Goal: Navigation & Orientation: Find specific page/section

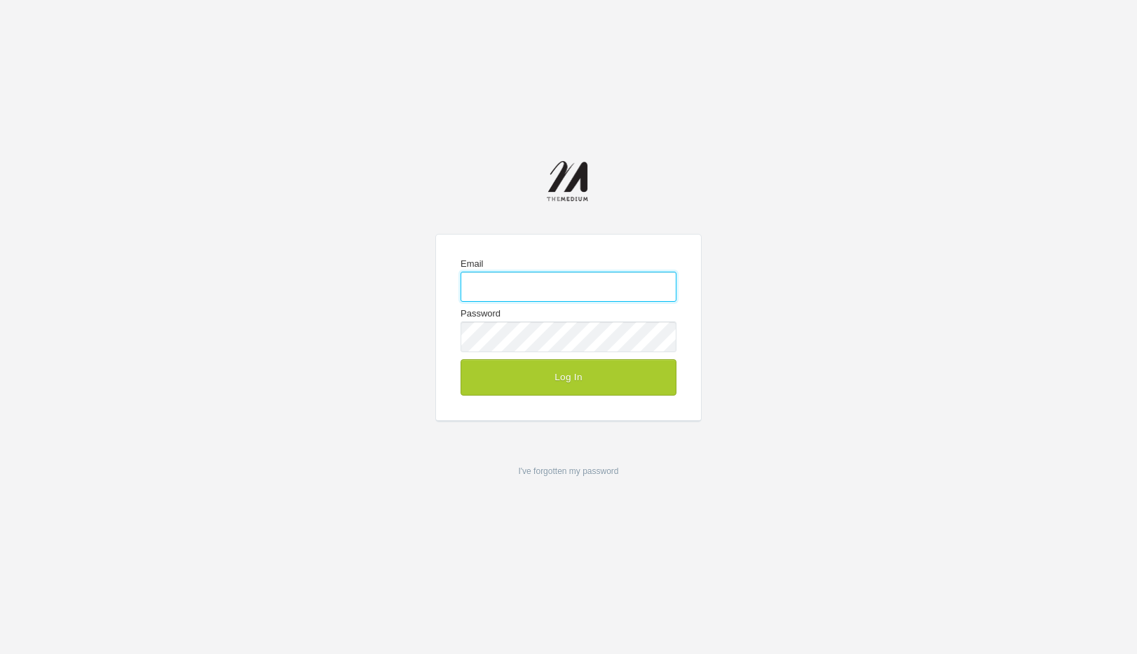
type input "[PERSON_NAME][EMAIL_ADDRESS][DOMAIN_NAME]"
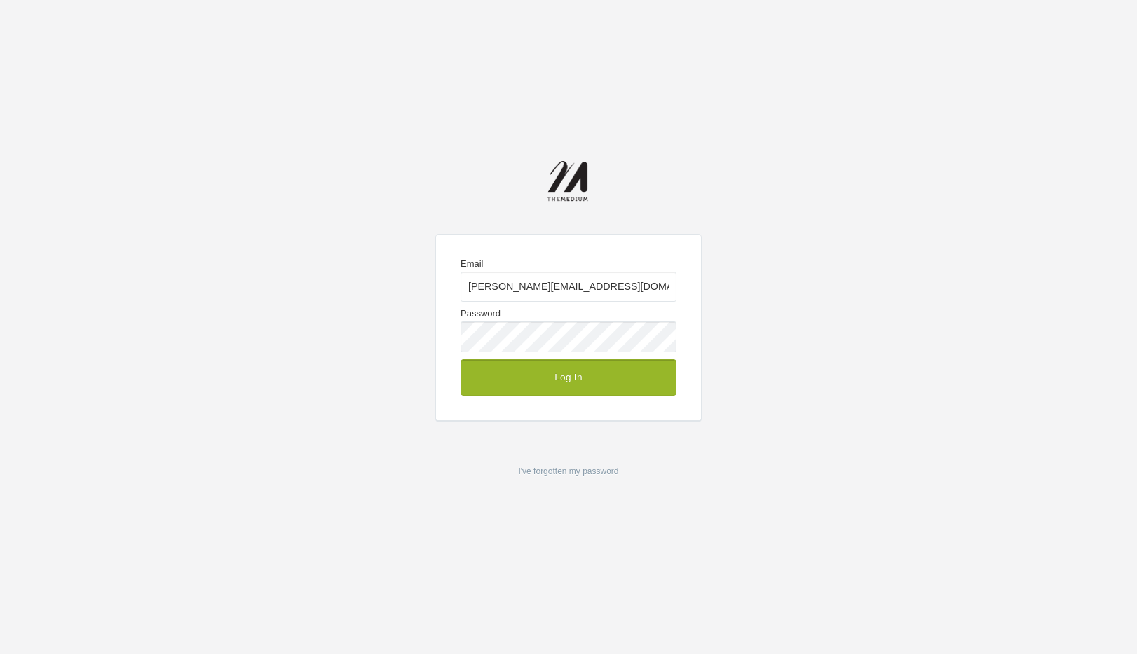
click at [541, 381] on button "Log In" at bounding box center [568, 377] width 216 height 36
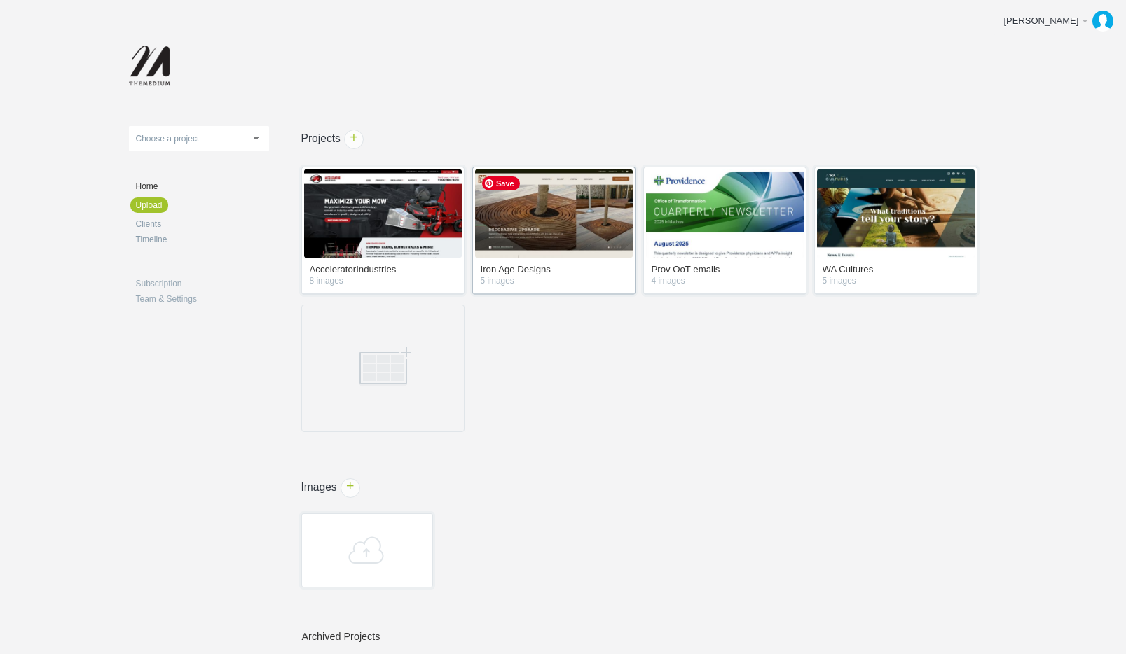
click at [555, 233] on img at bounding box center [554, 214] width 158 height 88
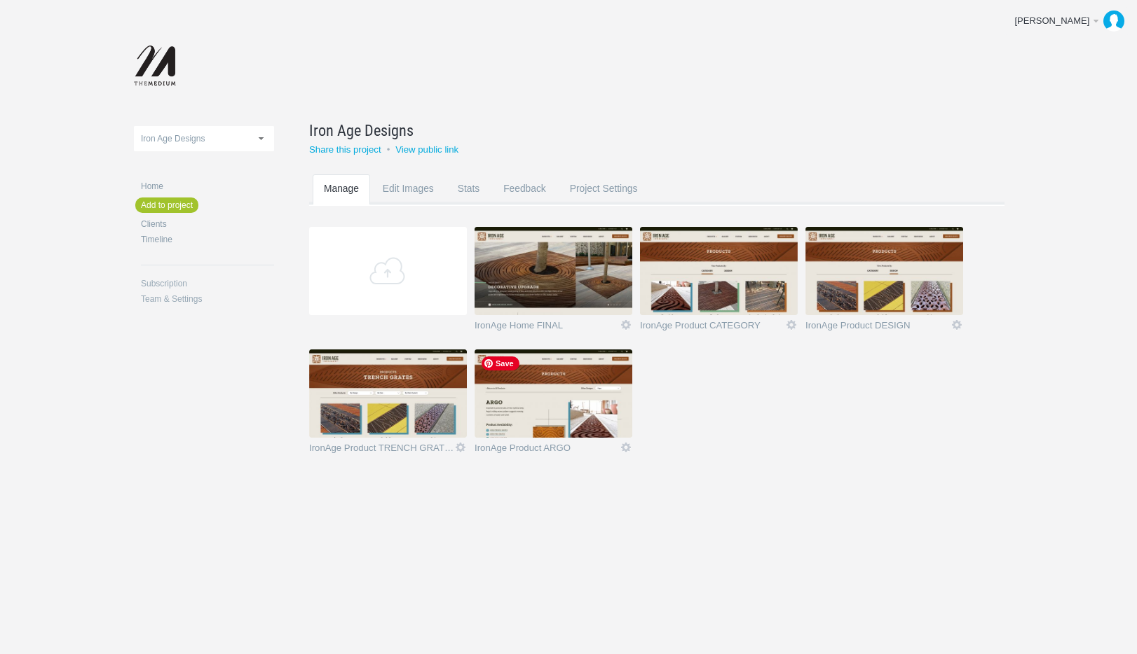
click at [714, 418] on section "Add IronAge Home FINAL Icon Rename Edit / Replace Remove Delete Yeah I'm sure I…" at bounding box center [667, 349] width 716 height 245
click at [598, 269] on img at bounding box center [553, 271] width 158 height 88
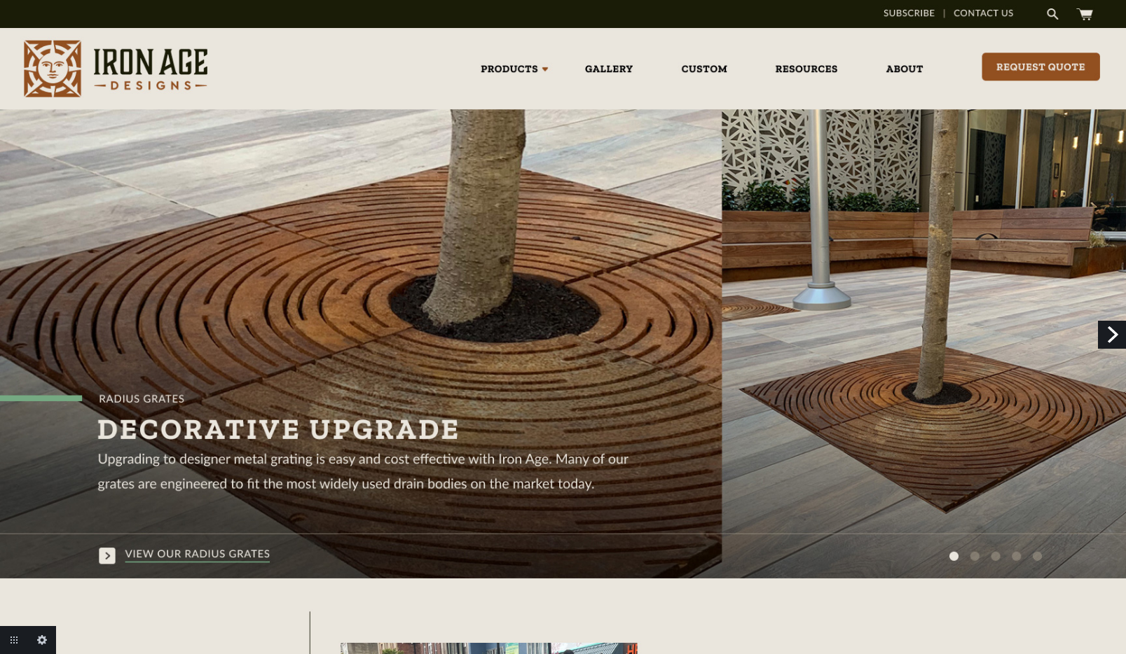
click at [1113, 329] on link "Next" at bounding box center [1112, 335] width 28 height 28
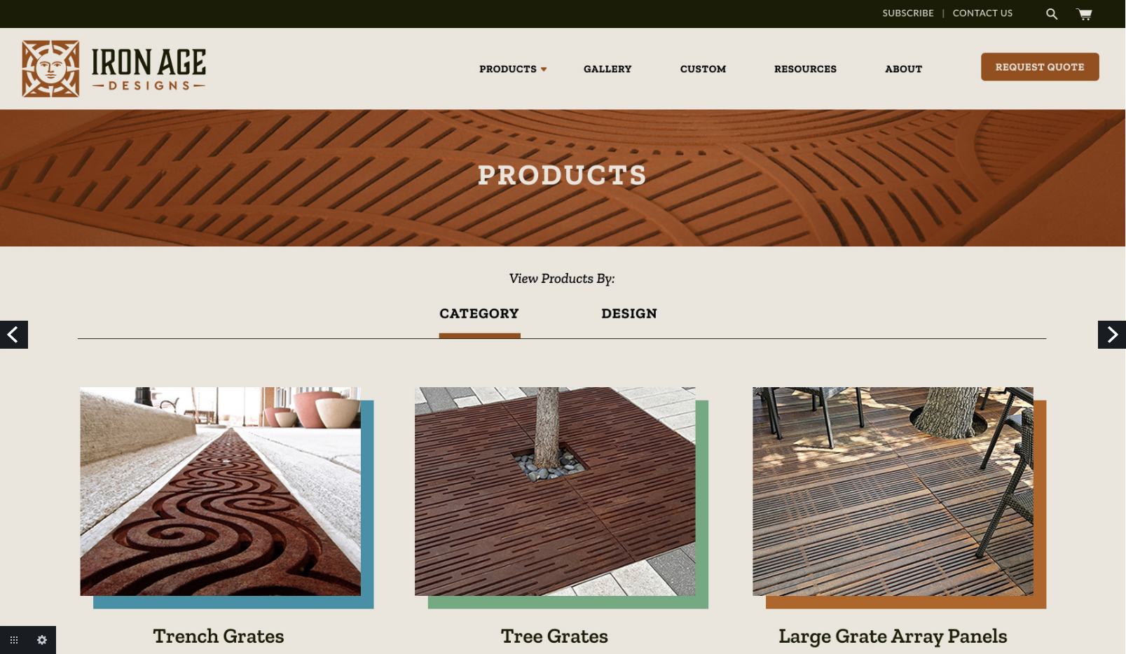
click at [1106, 340] on link "Next" at bounding box center [1112, 335] width 28 height 28
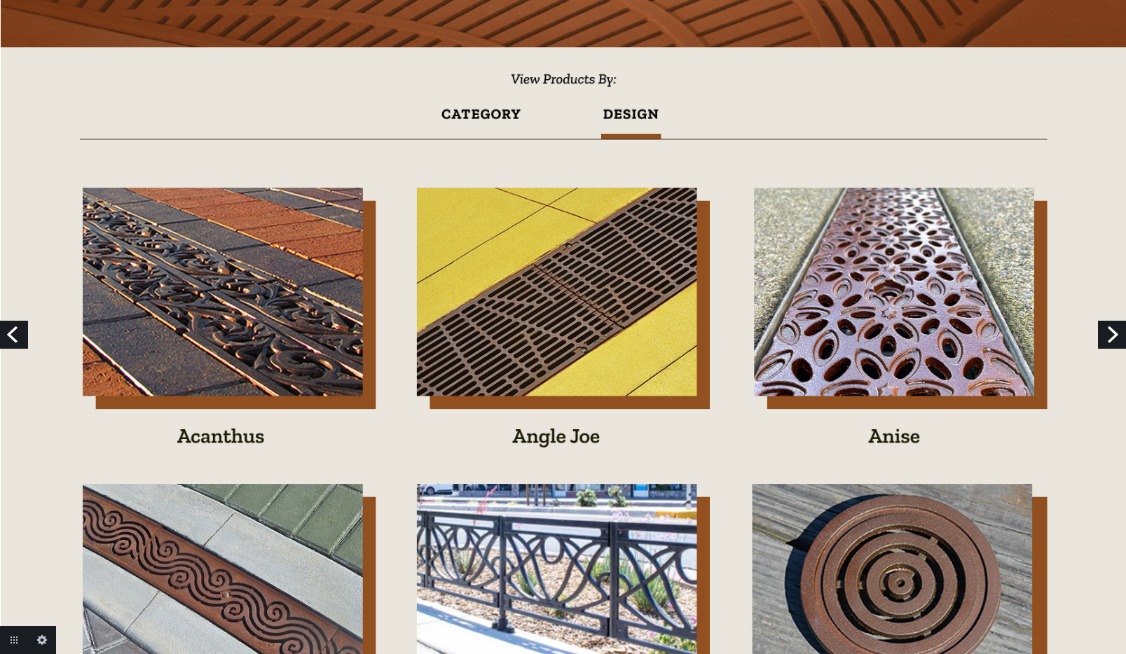
scroll to position [204, 0]
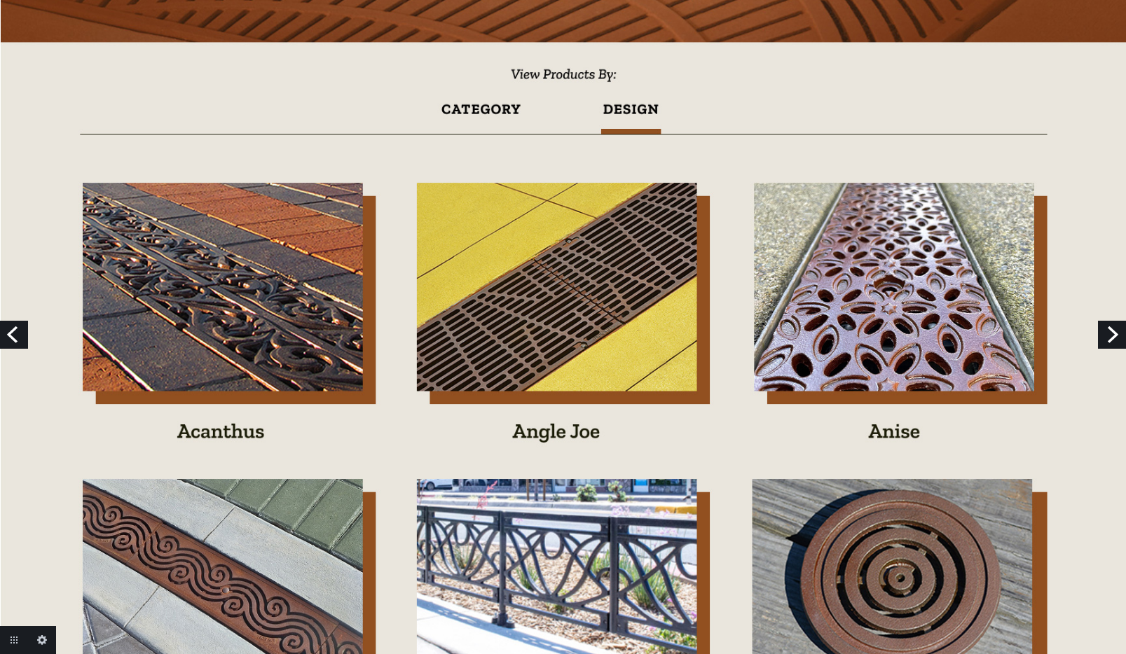
click at [17, 334] on link "Previous" at bounding box center [14, 335] width 28 height 28
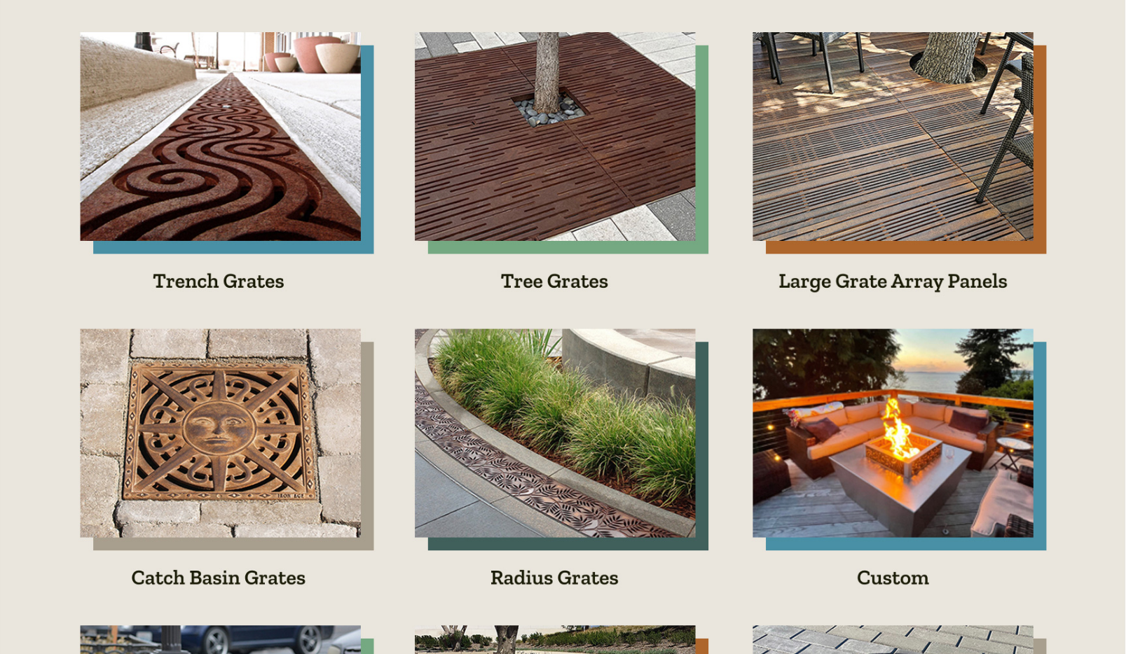
scroll to position [12, 0]
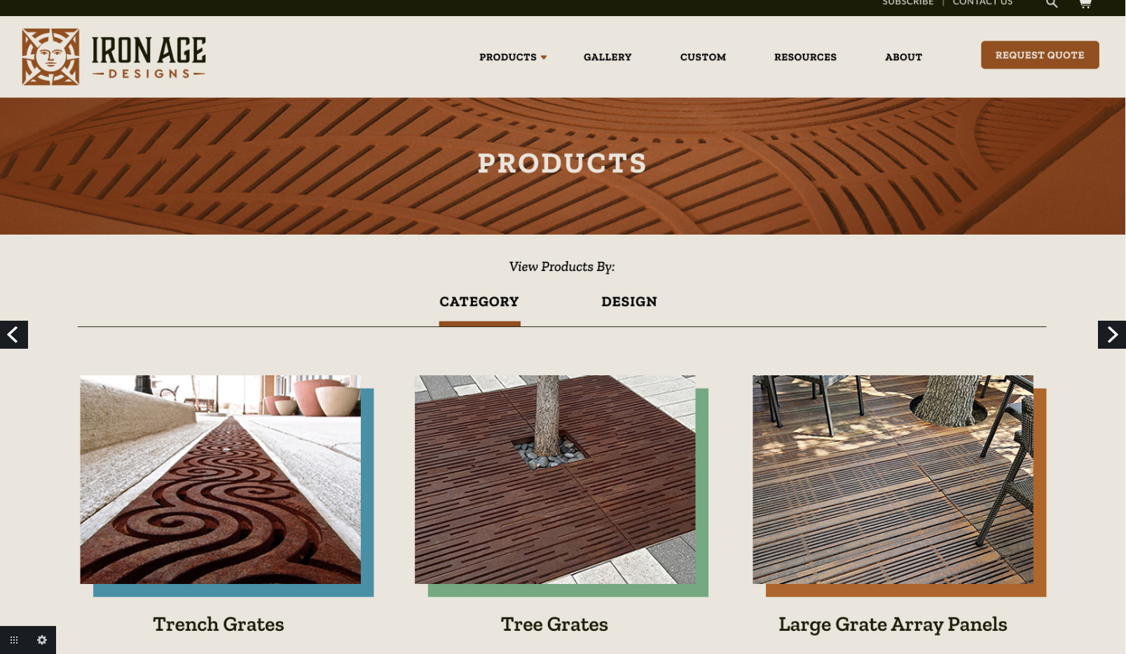
click at [1110, 338] on link "Next" at bounding box center [1112, 335] width 28 height 28
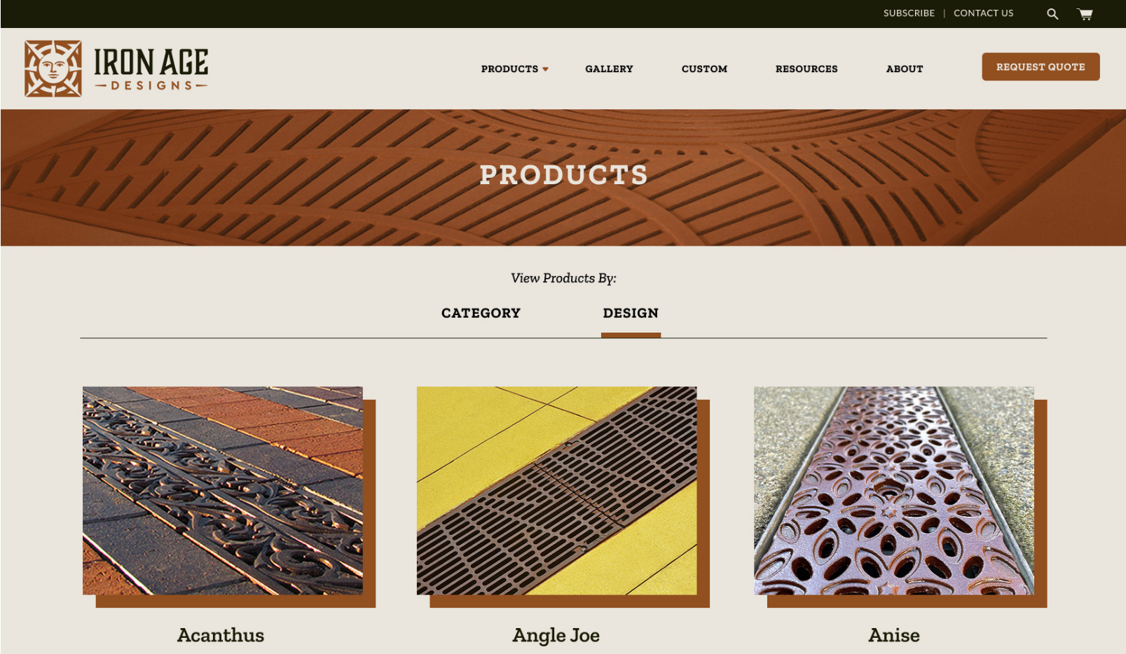
click at [1103, 336] on link "Next" at bounding box center [1112, 335] width 28 height 28
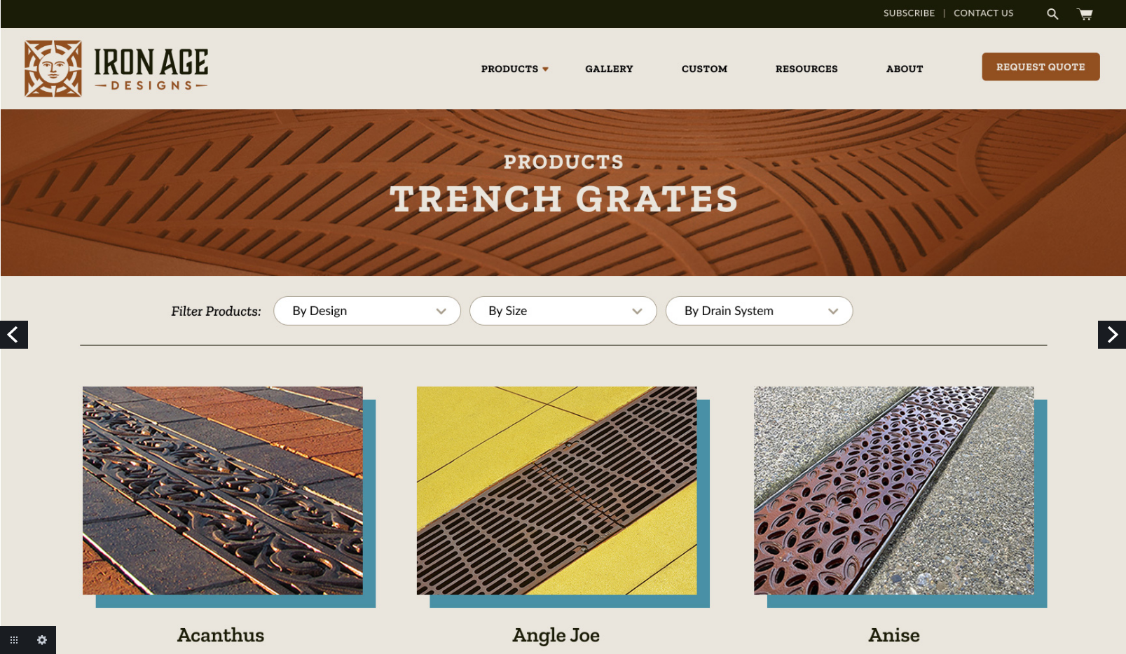
click at [16, 335] on link "Previous" at bounding box center [14, 335] width 28 height 28
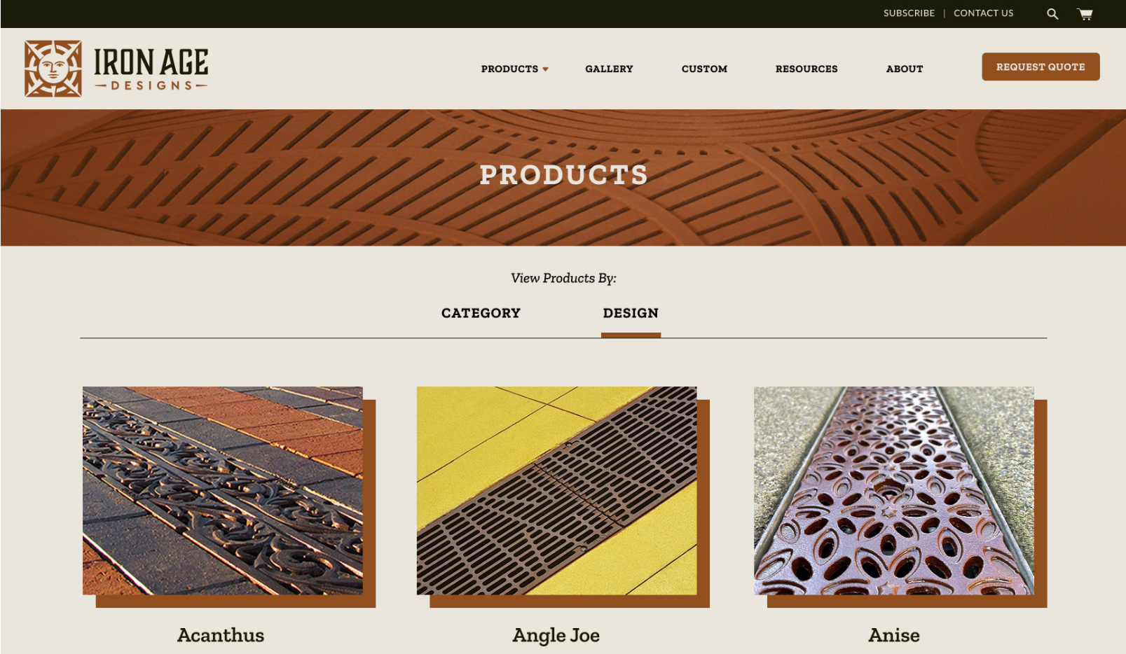
click at [15, 333] on link "Previous" at bounding box center [14, 335] width 28 height 28
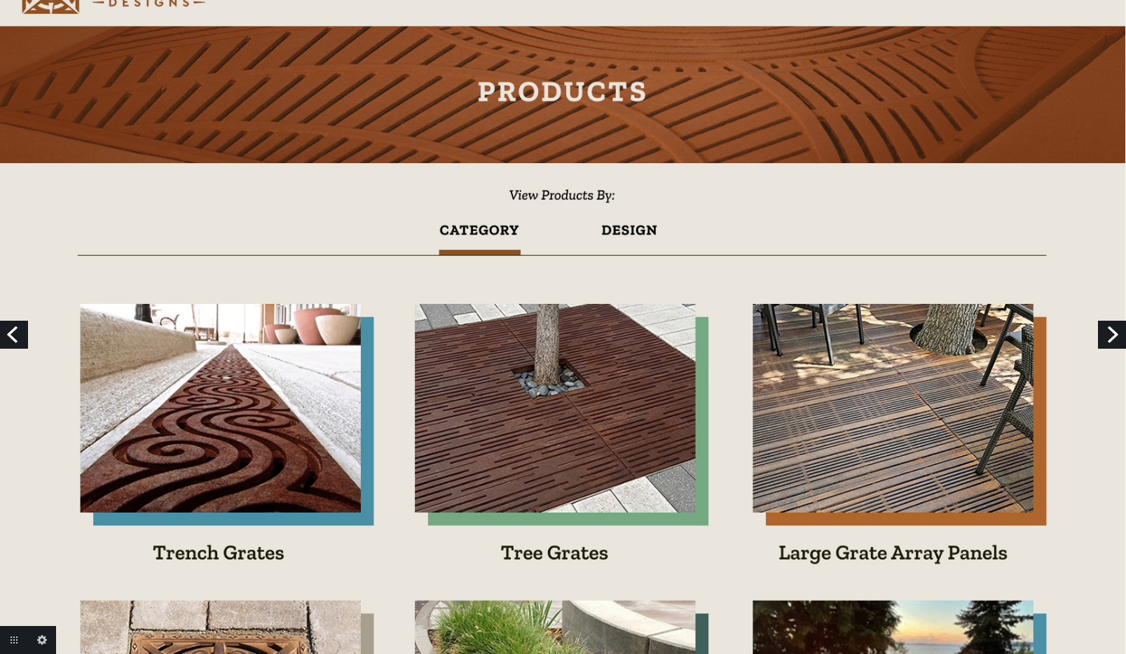
scroll to position [84, 0]
click at [1109, 334] on link "Next" at bounding box center [1112, 335] width 28 height 28
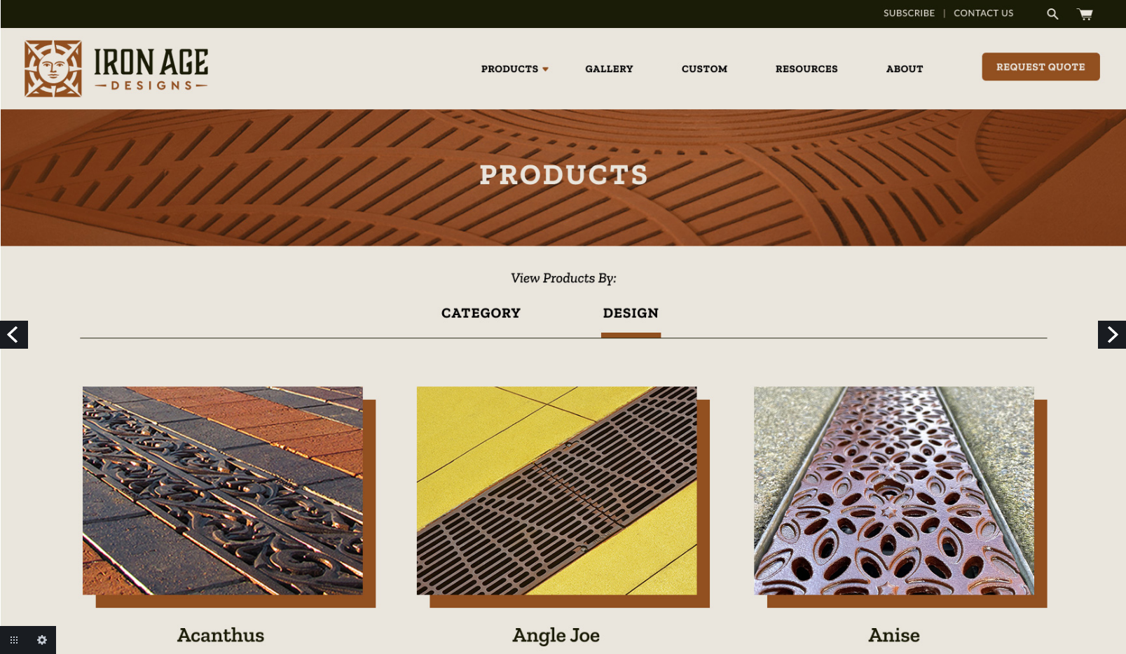
click at [15, 340] on link "Previous" at bounding box center [14, 335] width 28 height 28
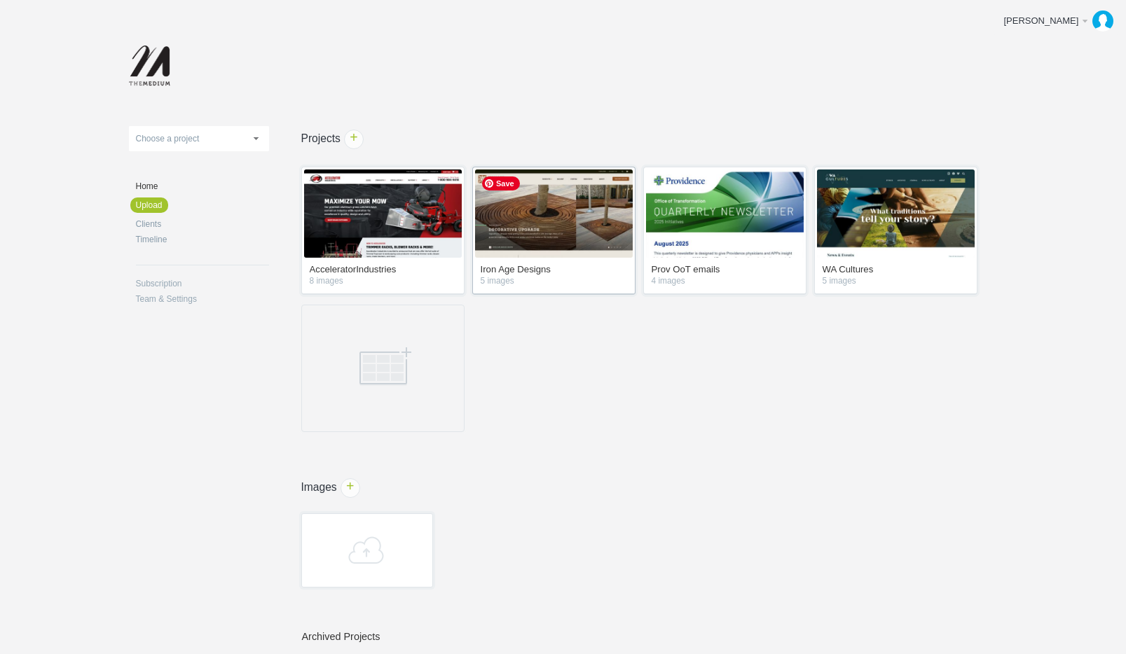
click at [519, 249] on img at bounding box center [554, 214] width 158 height 88
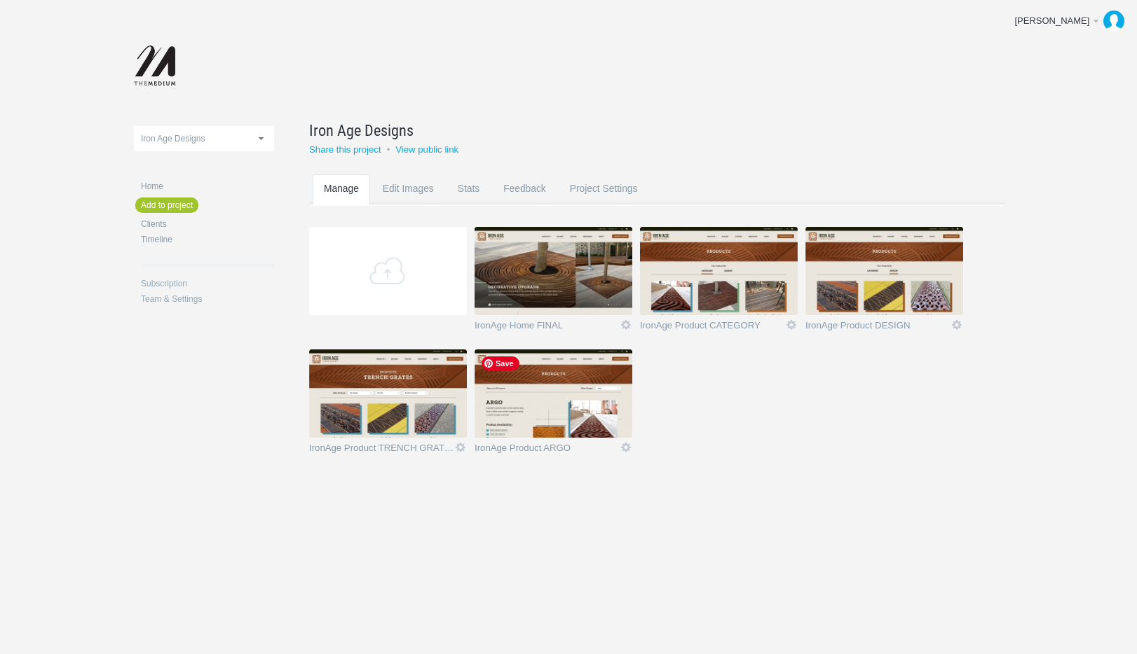
click at [523, 411] on img at bounding box center [553, 394] width 158 height 88
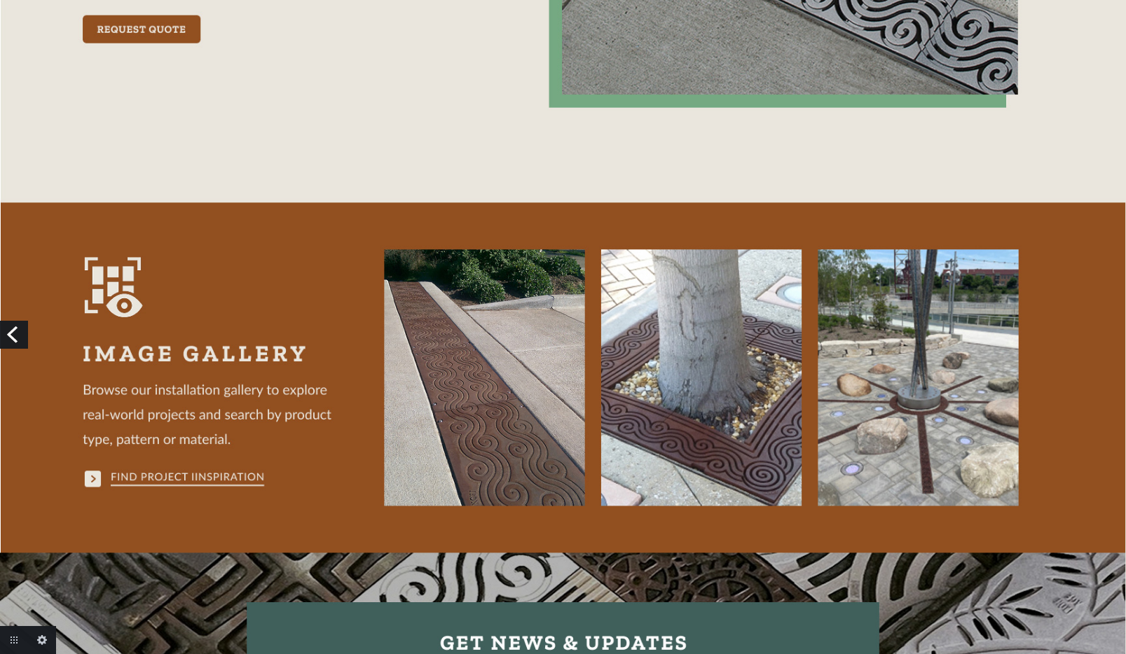
scroll to position [996, 0]
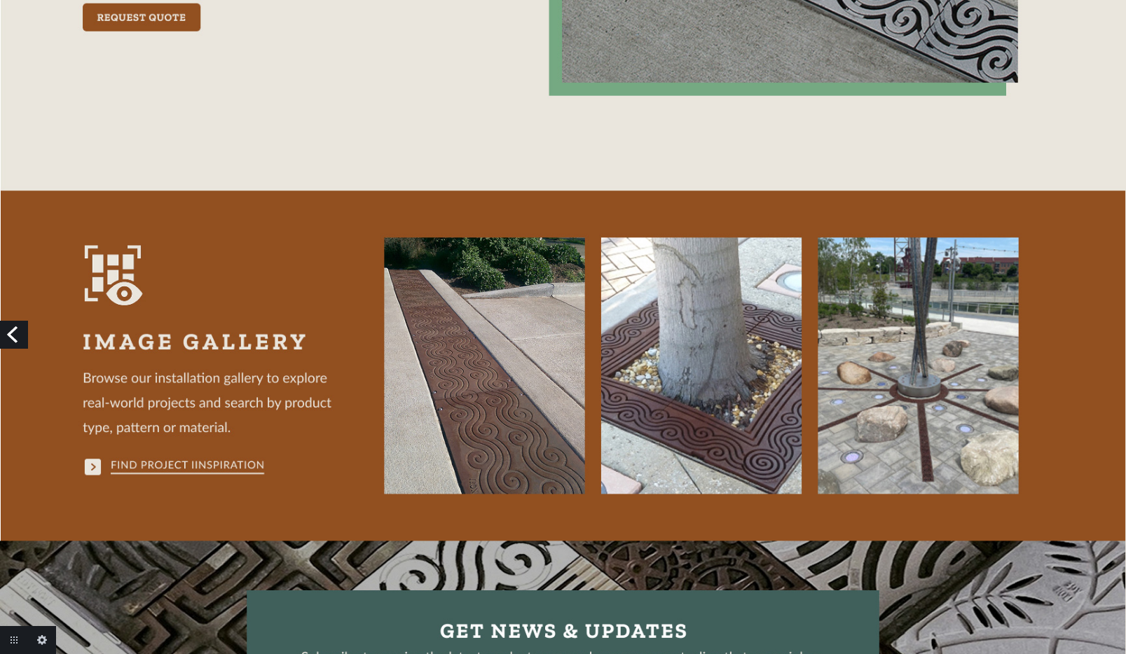
click at [896, 425] on img at bounding box center [563, 101] width 1126 height 2195
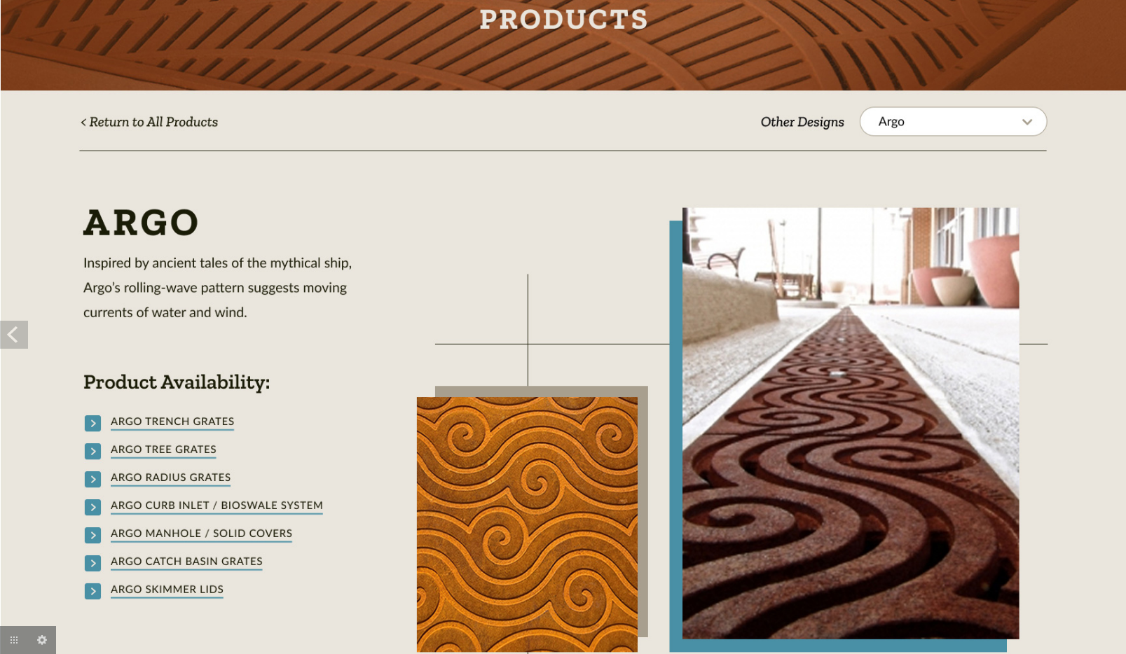
scroll to position [0, 0]
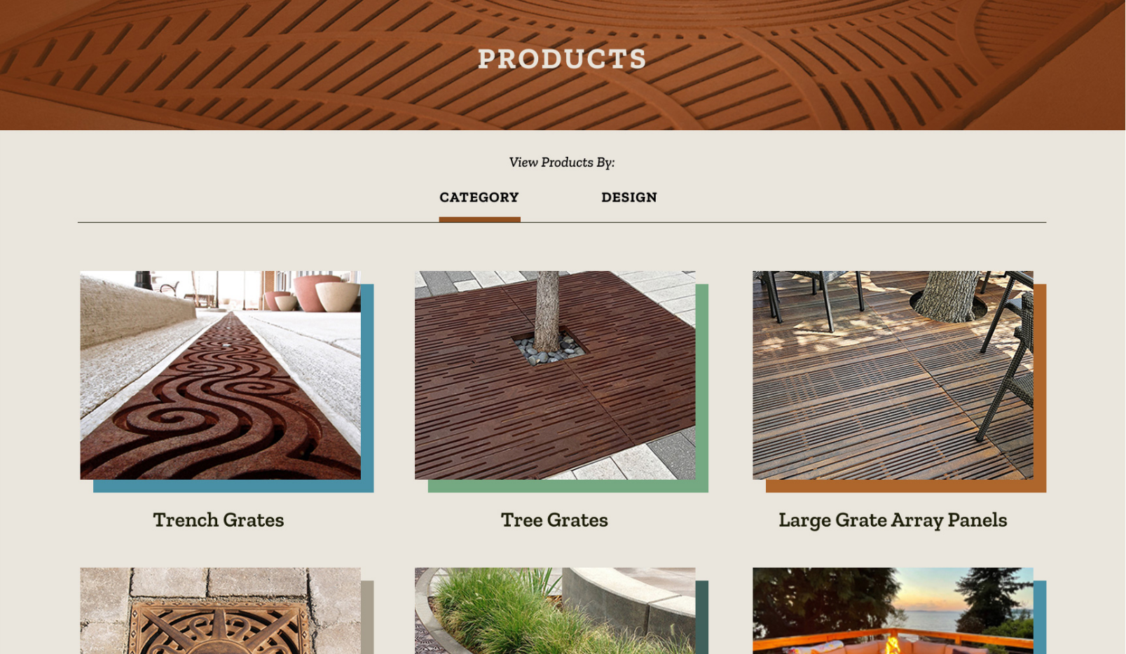
scroll to position [67, 0]
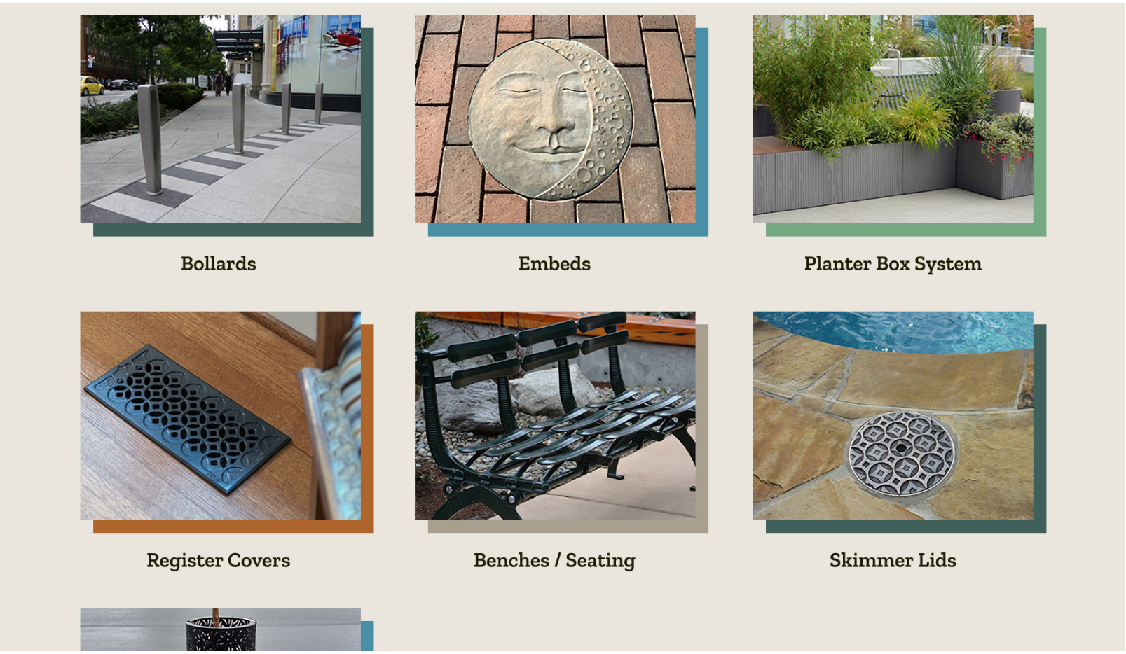
scroll to position [1422, 0]
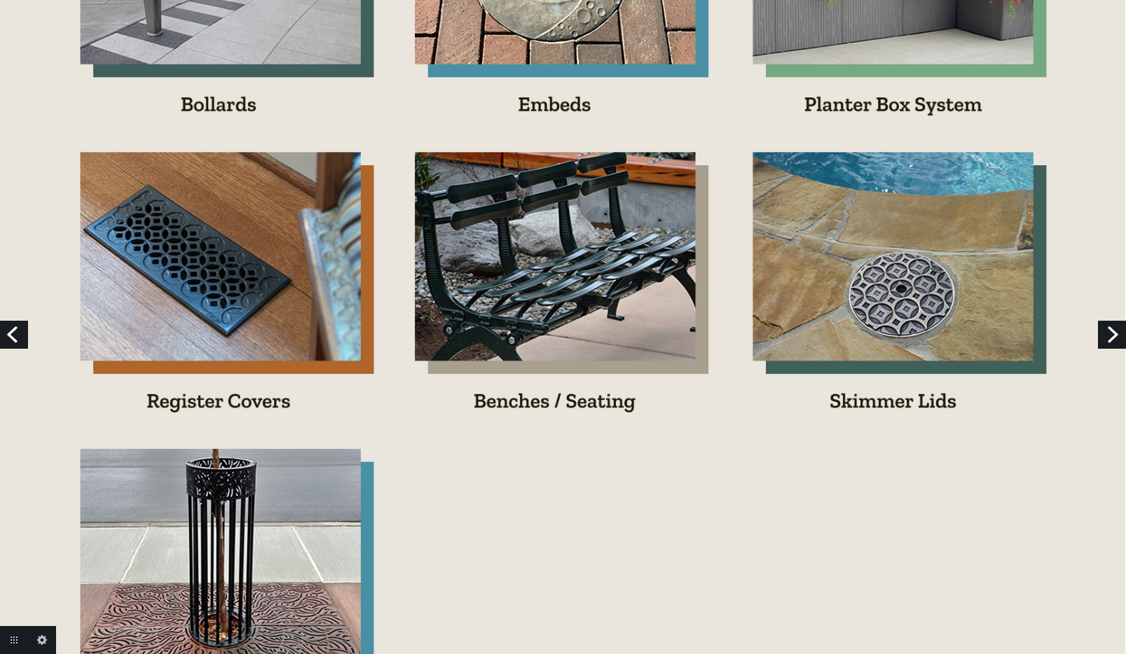
click at [353, 72] on img at bounding box center [563, 208] width 1126 height 3260
